Goal: Task Accomplishment & Management: Manage account settings

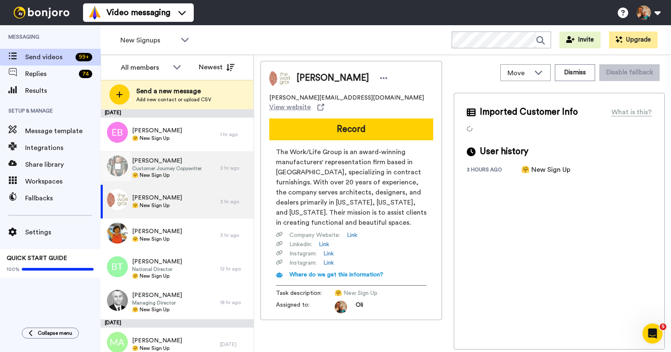
click at [186, 172] on span "🤗 New Sign Up" at bounding box center [167, 175] width 70 height 7
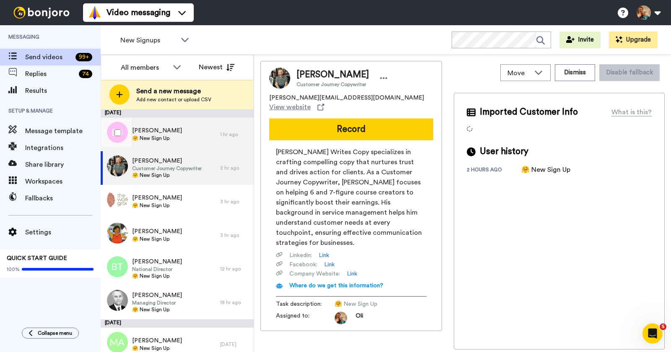
click at [195, 142] on div "[PERSON_NAME] 🤗 New Sign Up" at bounding box center [161, 134] width 120 height 34
